Goal: Task Accomplishment & Management: Use online tool/utility

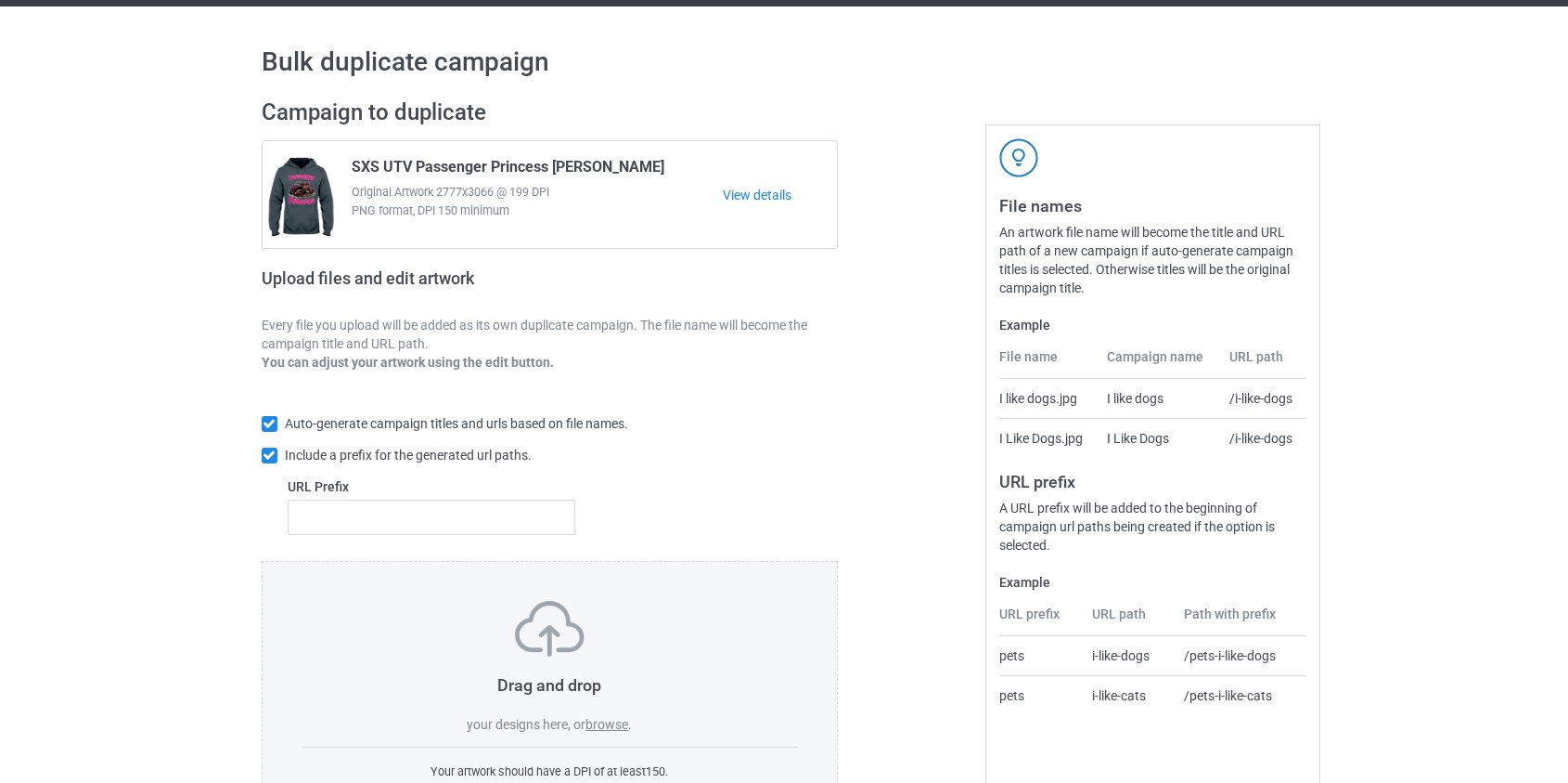
scroll to position [84, 0]
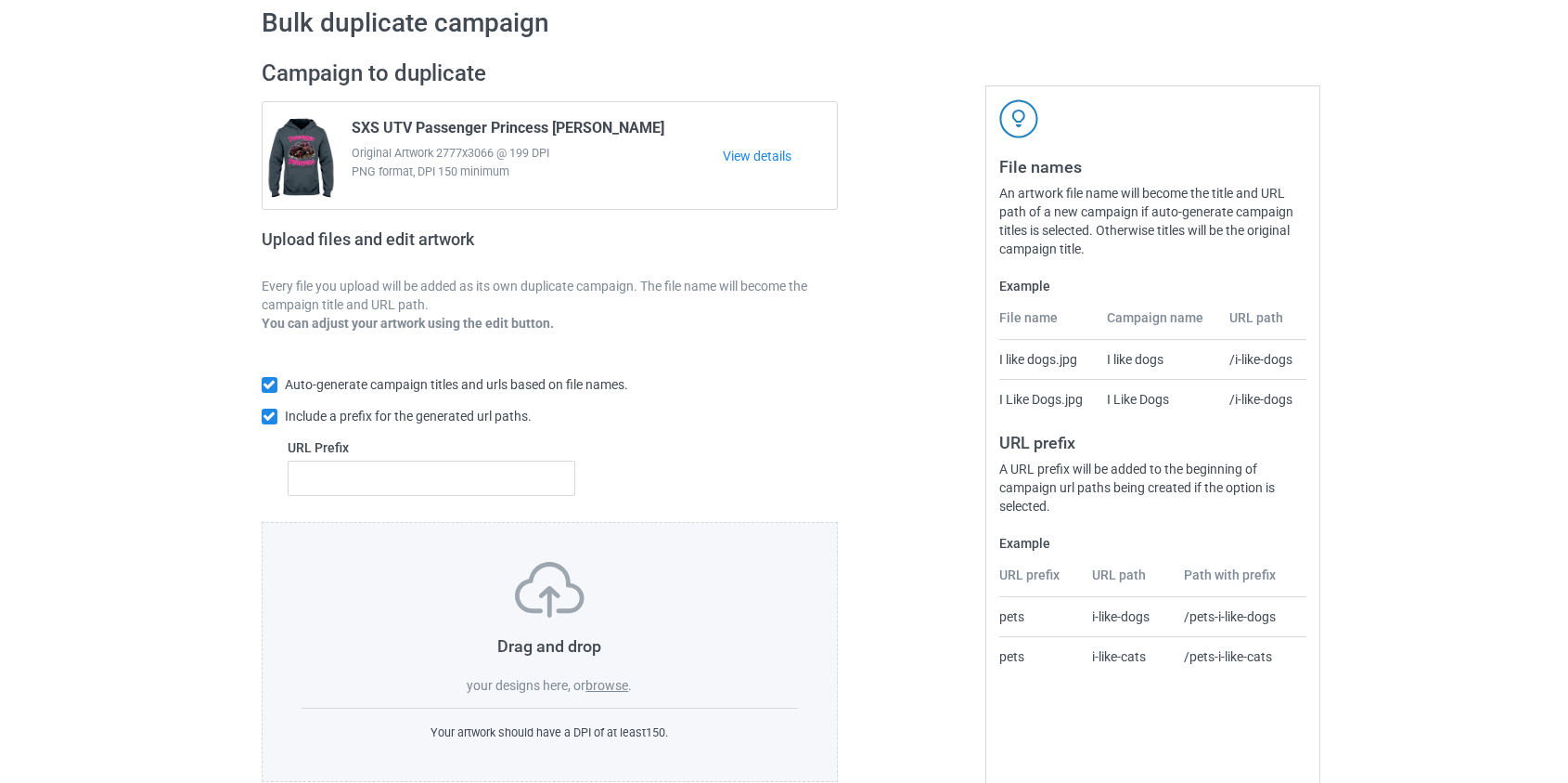
click at [604, 686] on label "browse" at bounding box center [607, 685] width 42 height 15
click at [0, 0] on input "browse" at bounding box center [0, 0] width 0 height 0
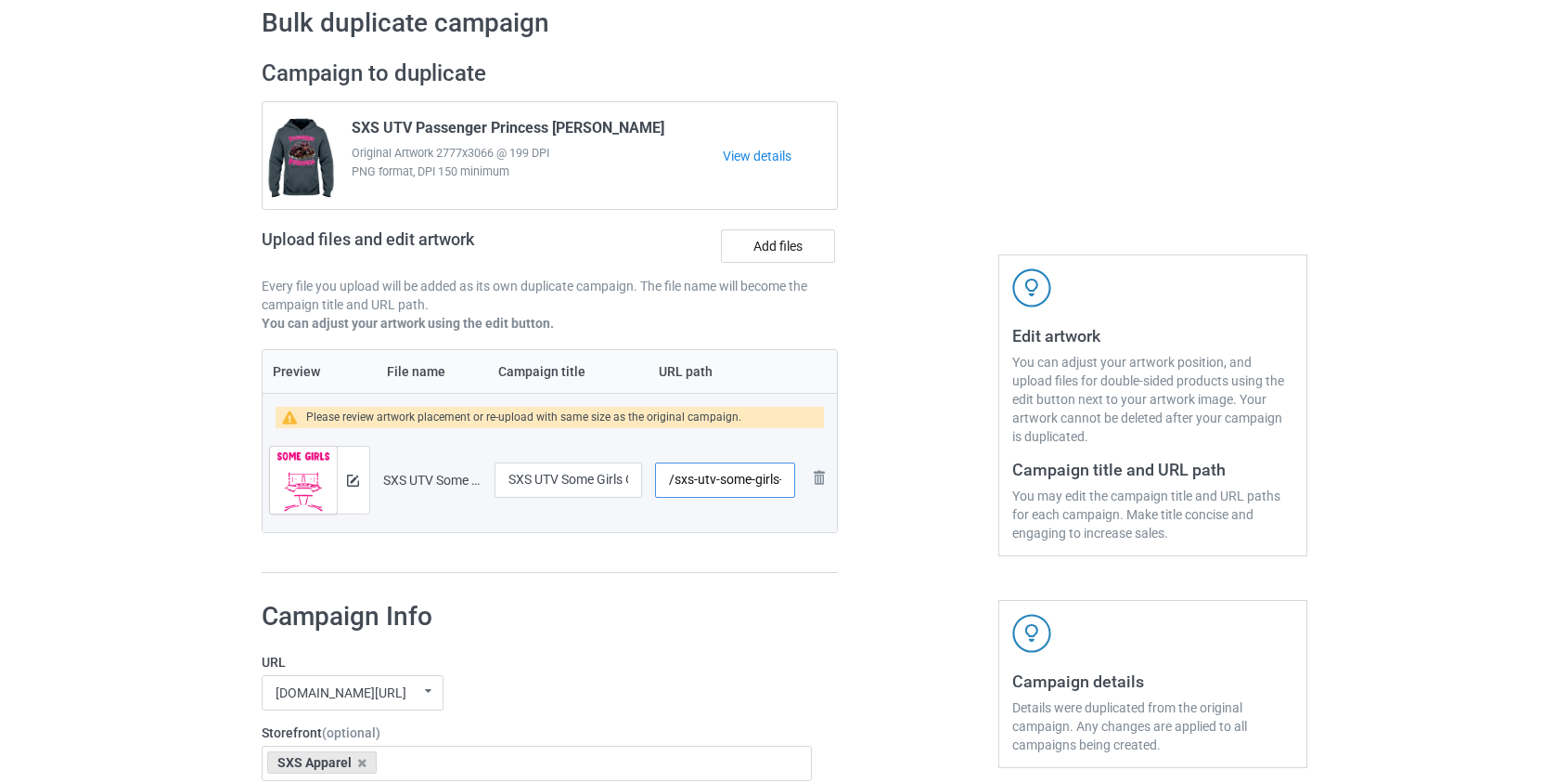
click at [703, 482] on input "/sxs-utv-some-girls-go-riding-and-drink" at bounding box center [725, 480] width 140 height 35
drag, startPoint x: 734, startPoint y: 473, endPoint x: 705, endPoint y: 481, distance: 30.1
click at [705, 481] on input "/sxs-some-girls-go-riding-and-drink" at bounding box center [725, 480] width 140 height 35
drag, startPoint x: 728, startPoint y: 478, endPoint x: 709, endPoint y: 480, distance: 19.1
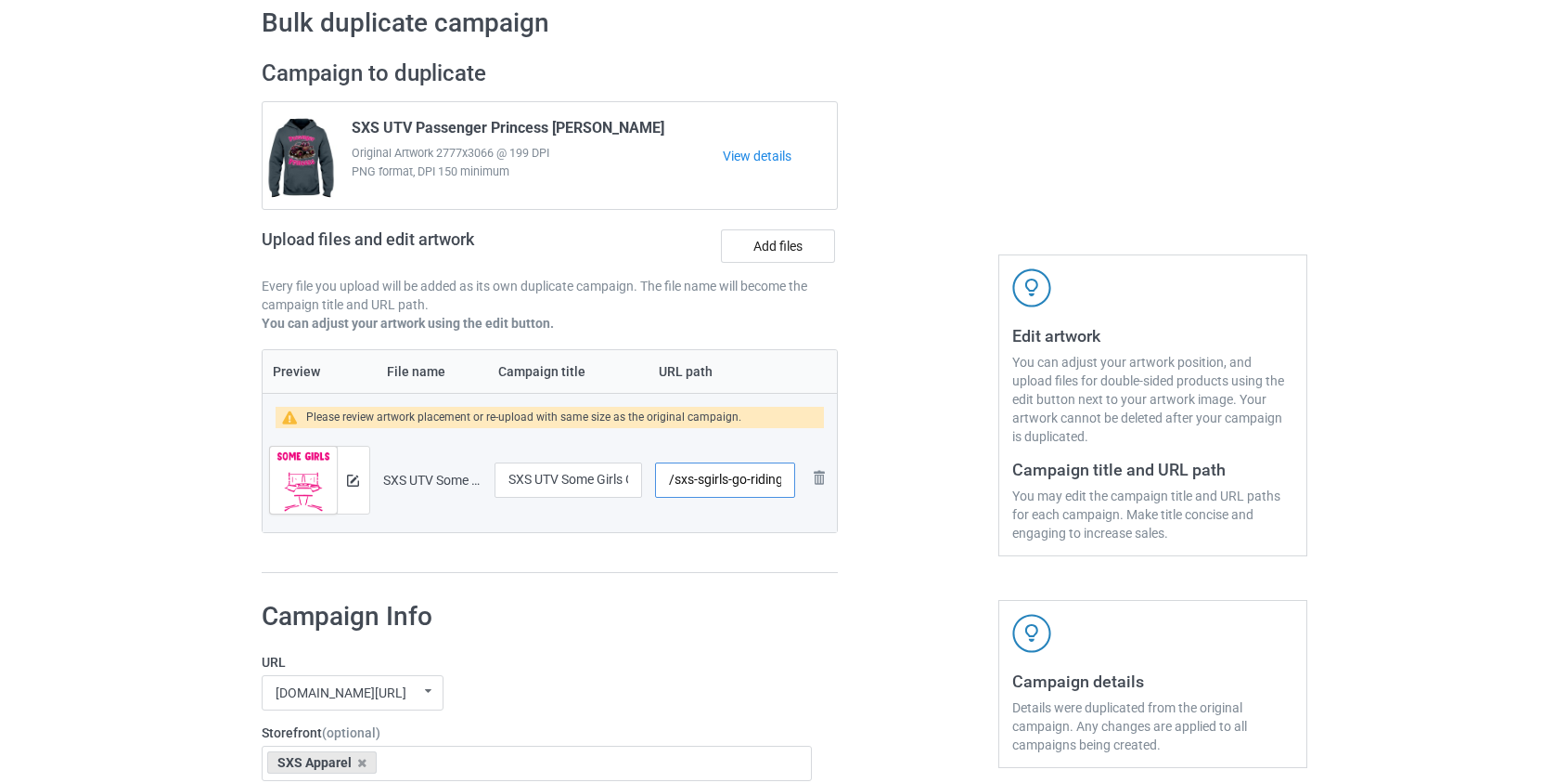
click at [709, 480] on input "/sxs-sgirls-go-riding-and-drink" at bounding box center [725, 480] width 140 height 35
drag, startPoint x: 717, startPoint y: 475, endPoint x: 728, endPoint y: 473, distance: 11.2
click at [728, 473] on input "/sxs-sggo-riding-and-drink" at bounding box center [725, 480] width 140 height 35
drag, startPoint x: 723, startPoint y: 478, endPoint x: 752, endPoint y: 478, distance: 29.0
click at [752, 478] on input "/sxs-sggriding-and-drink" at bounding box center [725, 480] width 140 height 35
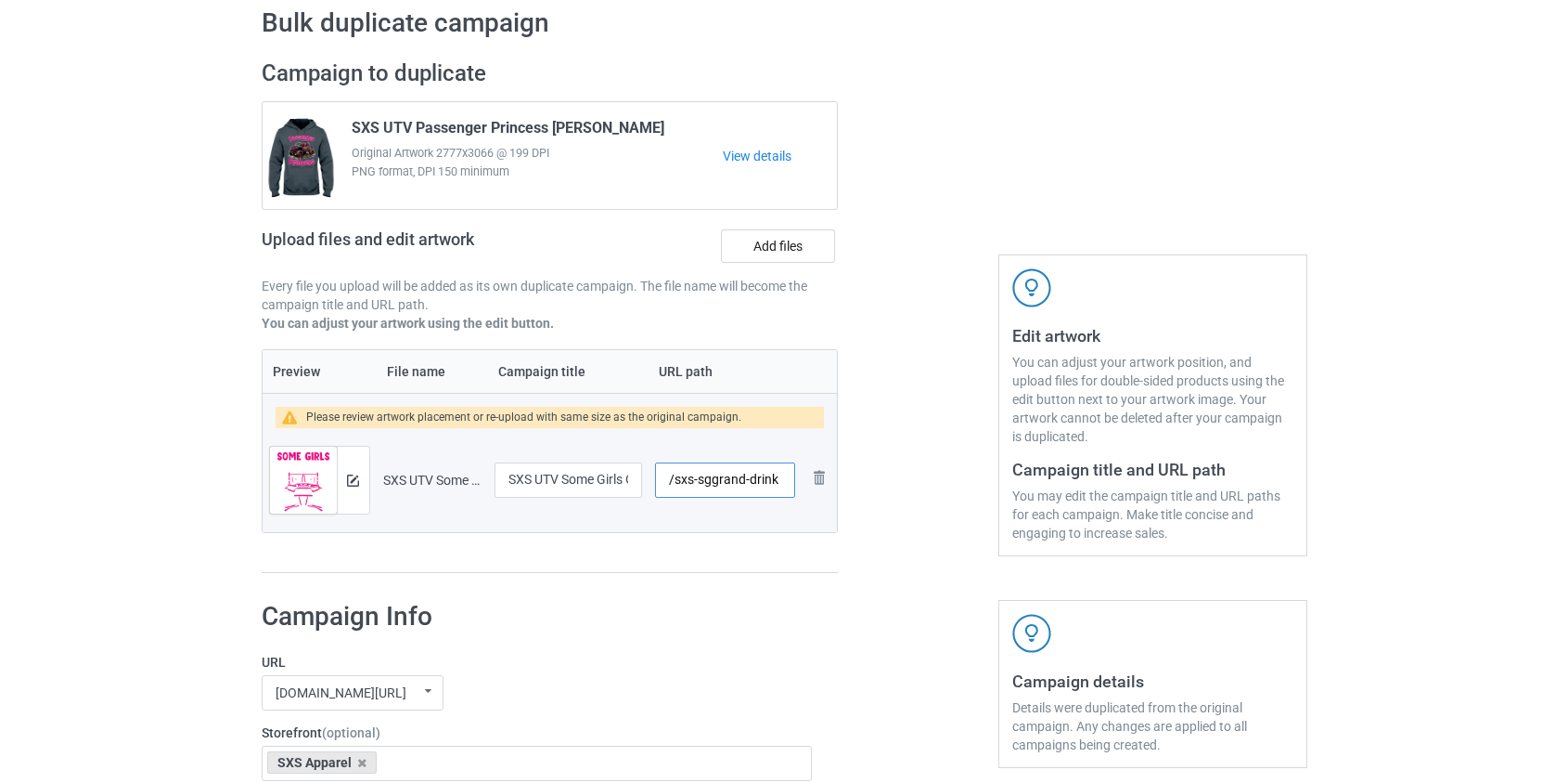
drag, startPoint x: 728, startPoint y: 477, endPoint x: 749, endPoint y: 476, distance: 21.0
click at [749, 476] on input "/sxs-sggrand-drink" at bounding box center [725, 480] width 140 height 35
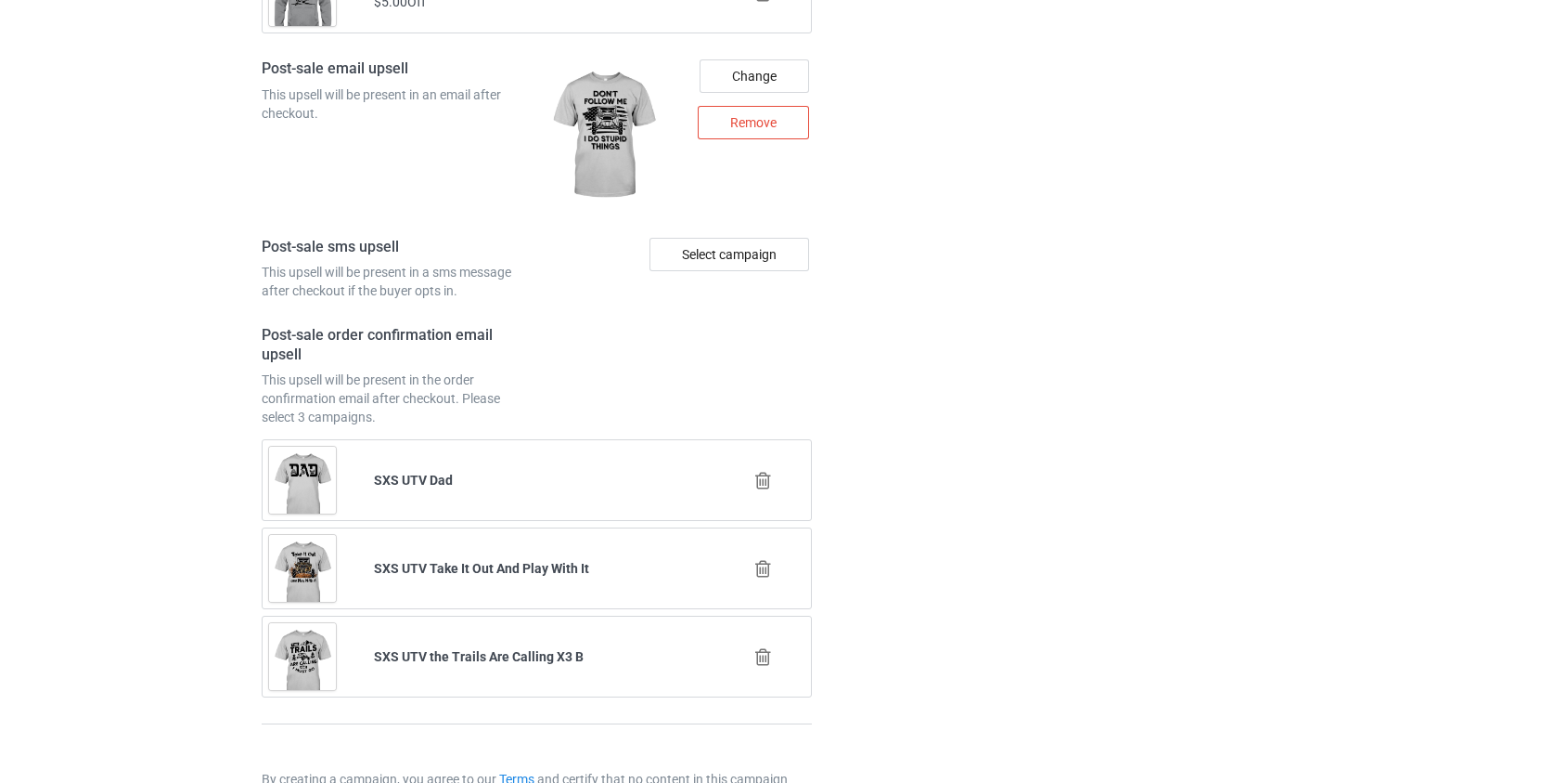
scroll to position [2629, 0]
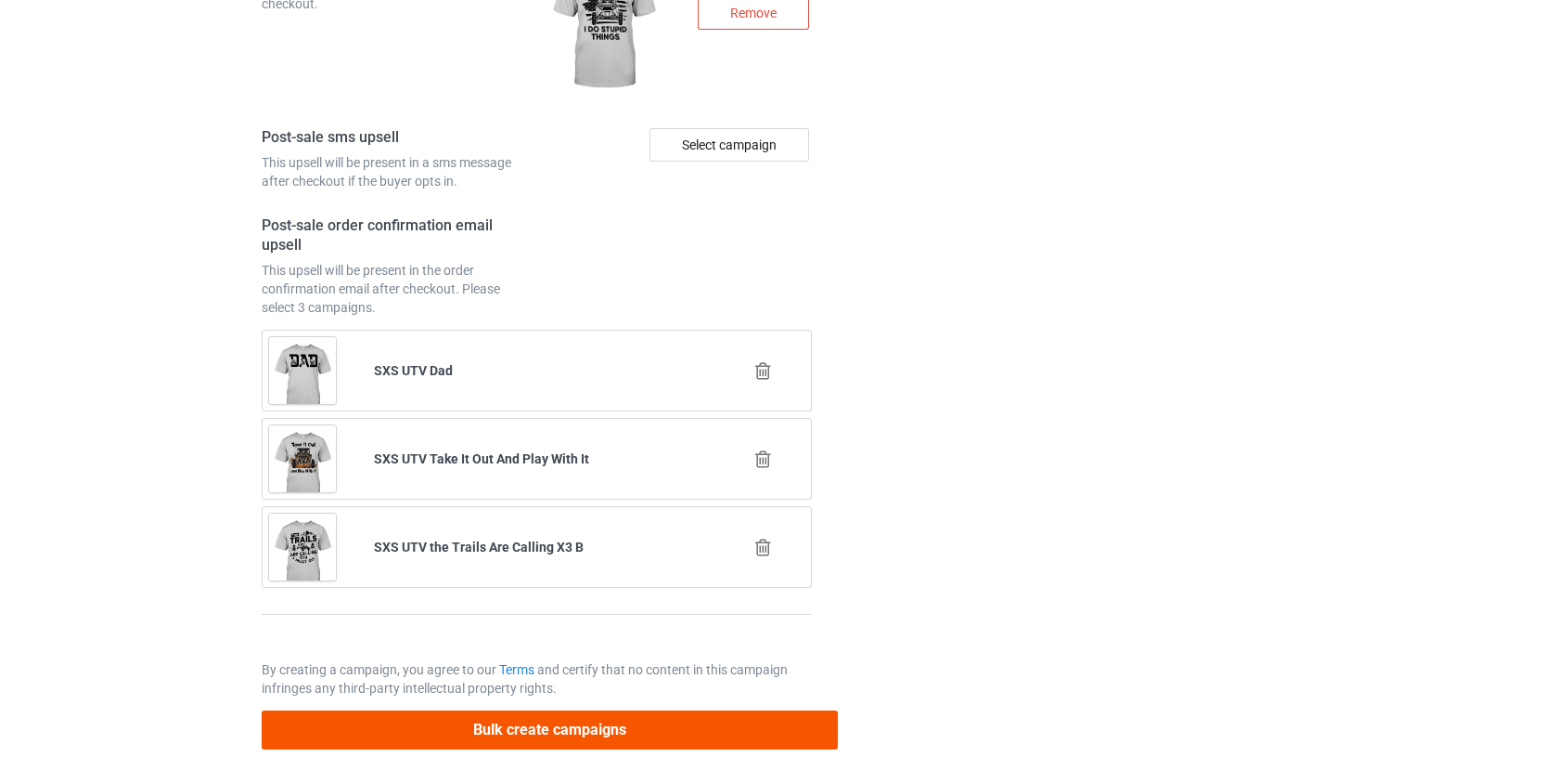
type input "/sxs-sgdrink"
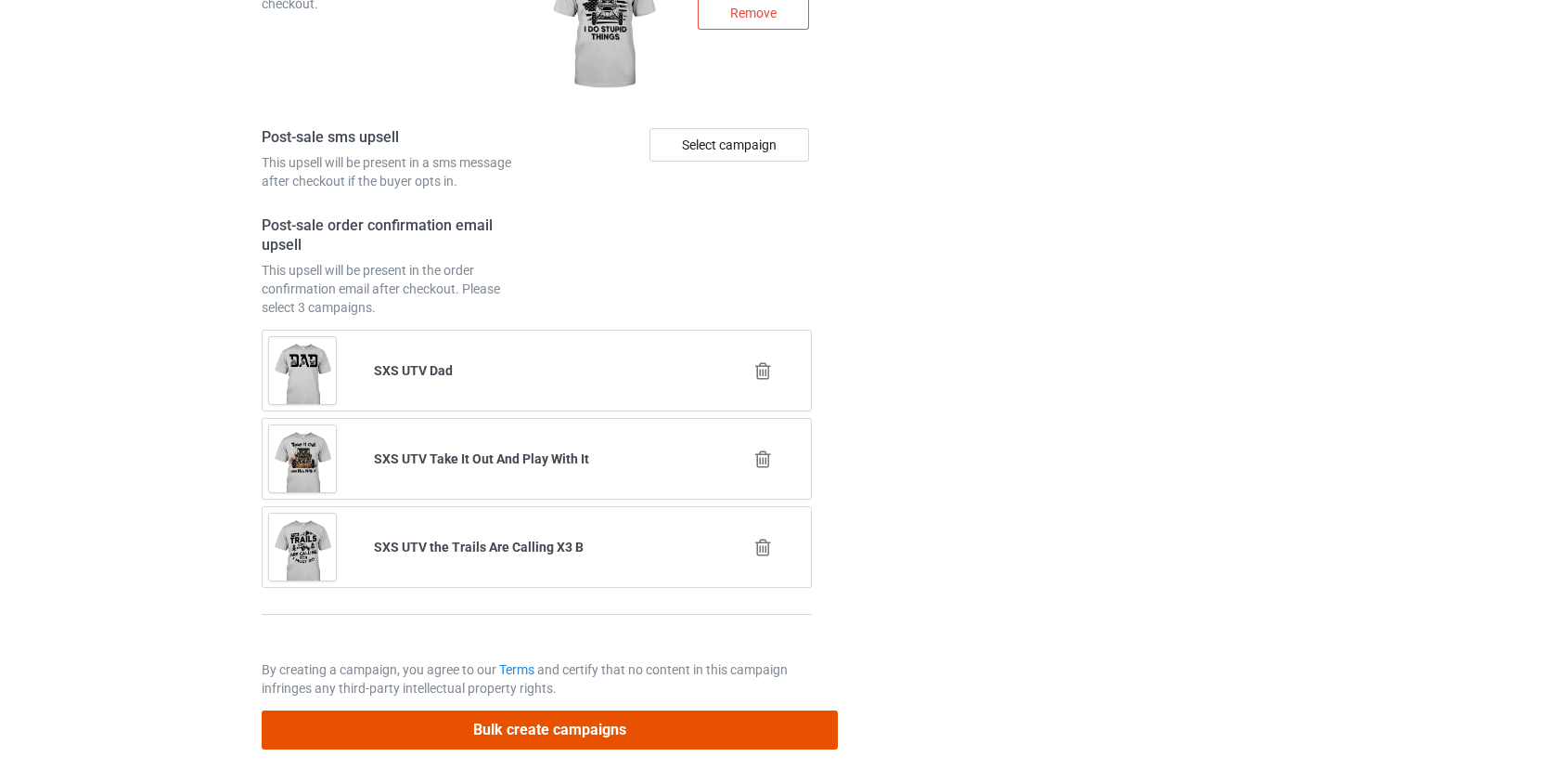
click at [539, 731] on button "Bulk create campaigns" at bounding box center [550, 729] width 577 height 38
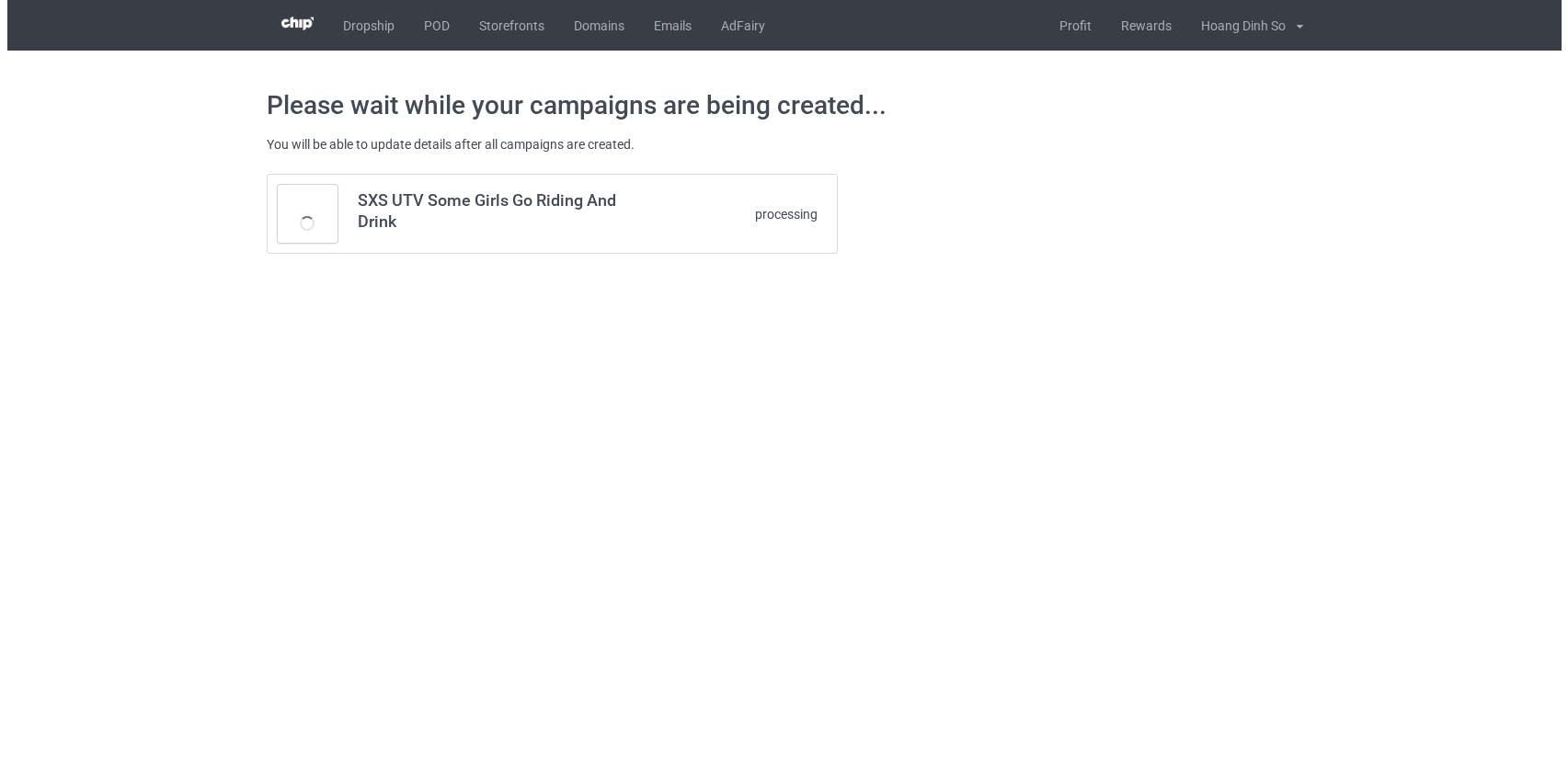
scroll to position [0, 0]
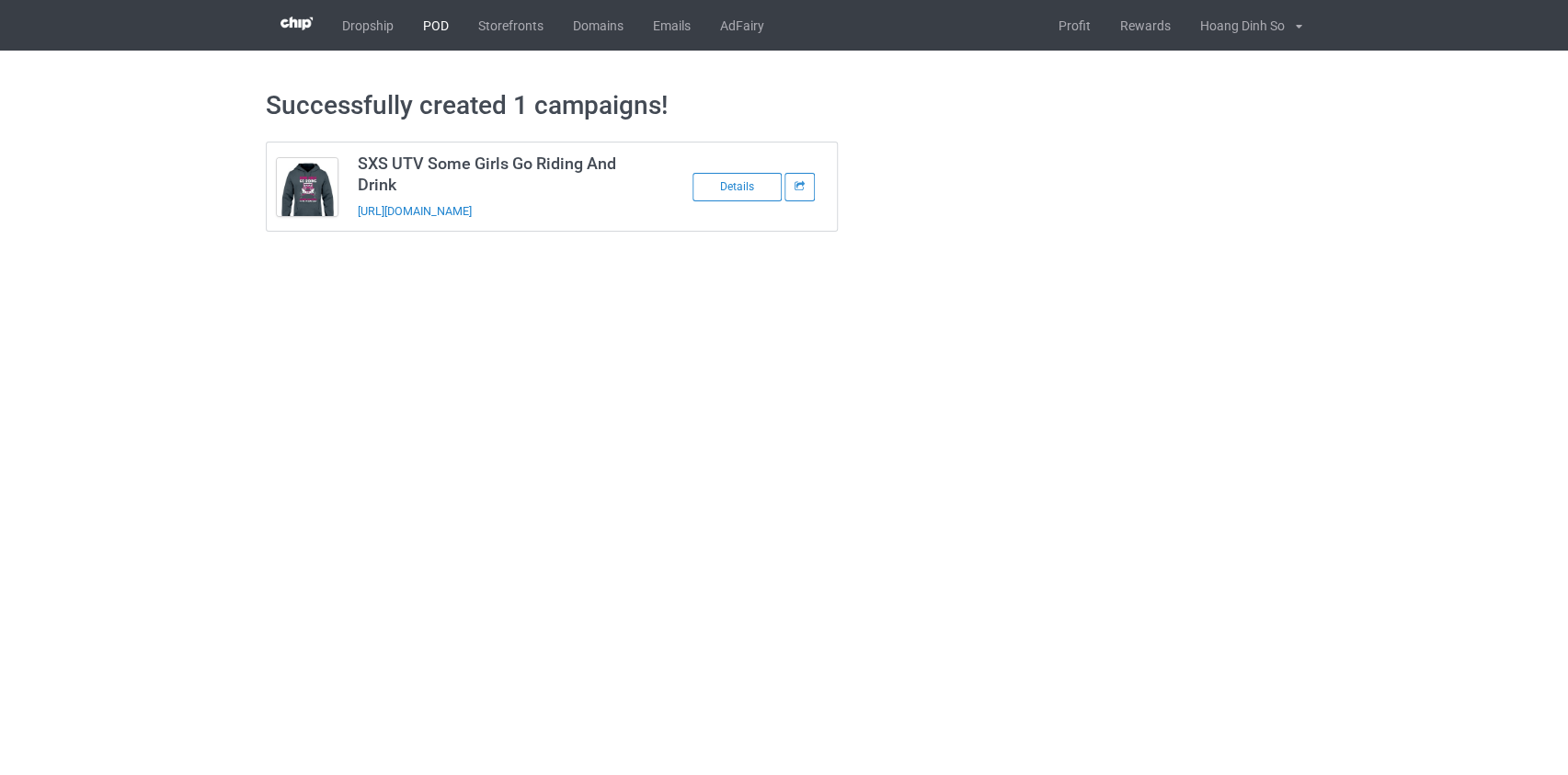
click at [423, 25] on link "POD" at bounding box center [435, 25] width 56 height 51
